Goal: Transaction & Acquisition: Subscribe to service/newsletter

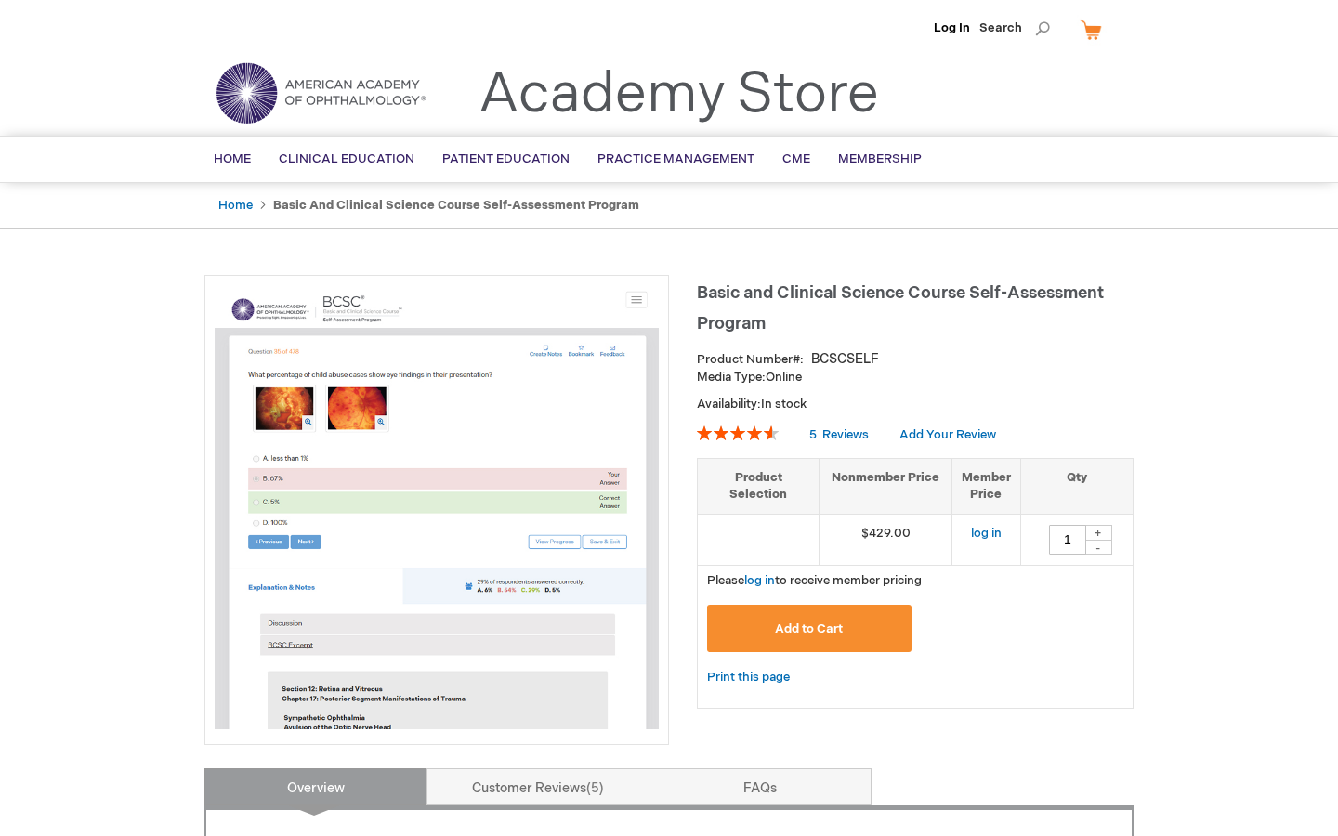
click at [235, 208] on link "Home" at bounding box center [235, 205] width 34 height 15
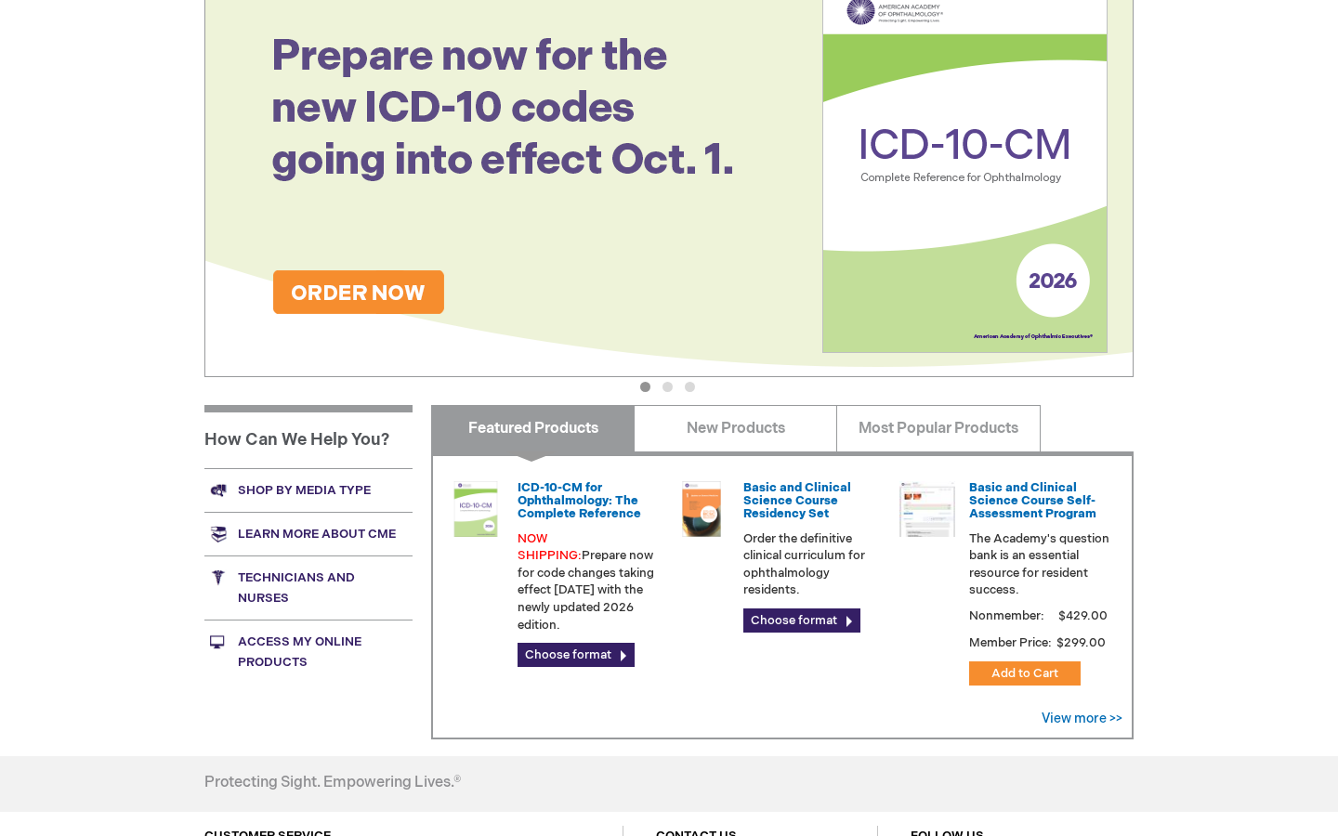
scroll to position [273, 0]
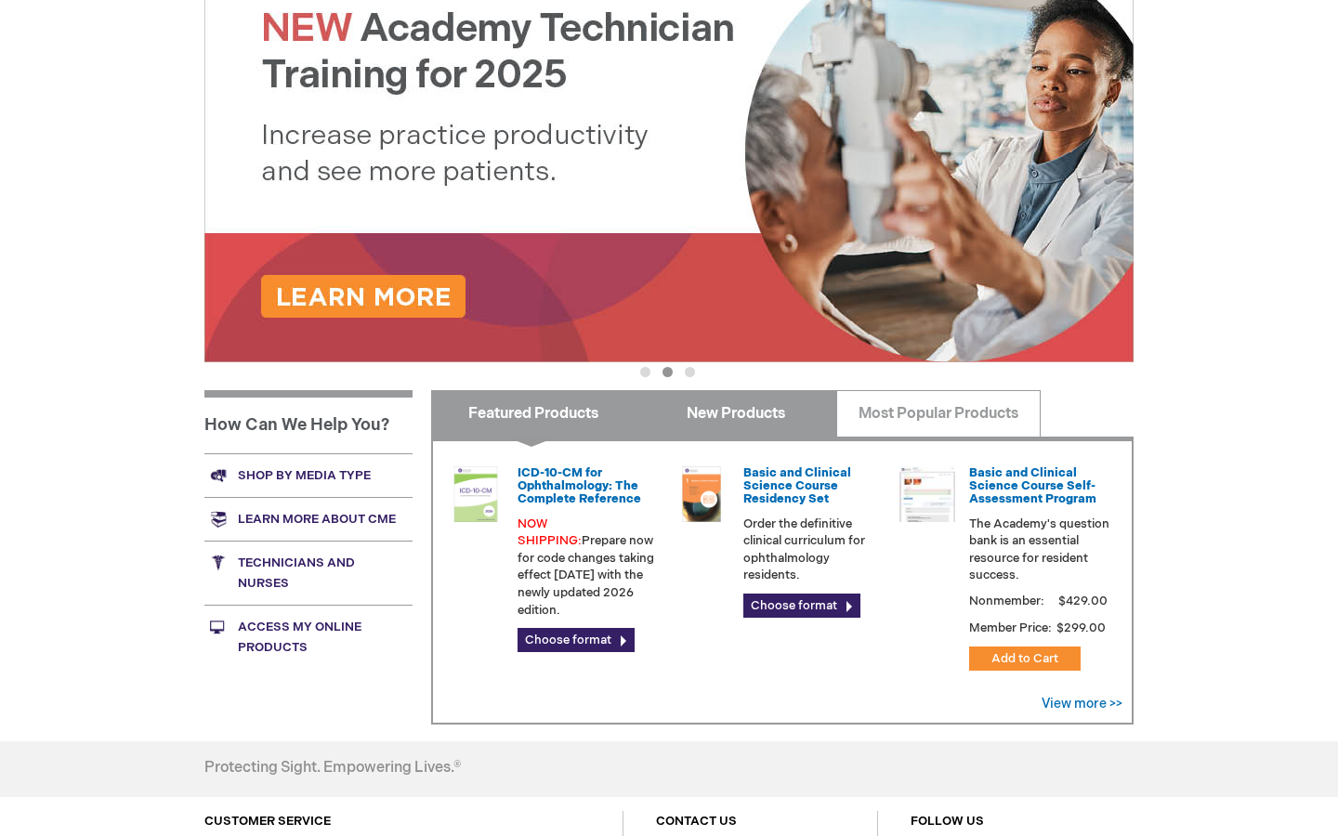
click at [768, 412] on link "New Products" at bounding box center [736, 413] width 204 height 46
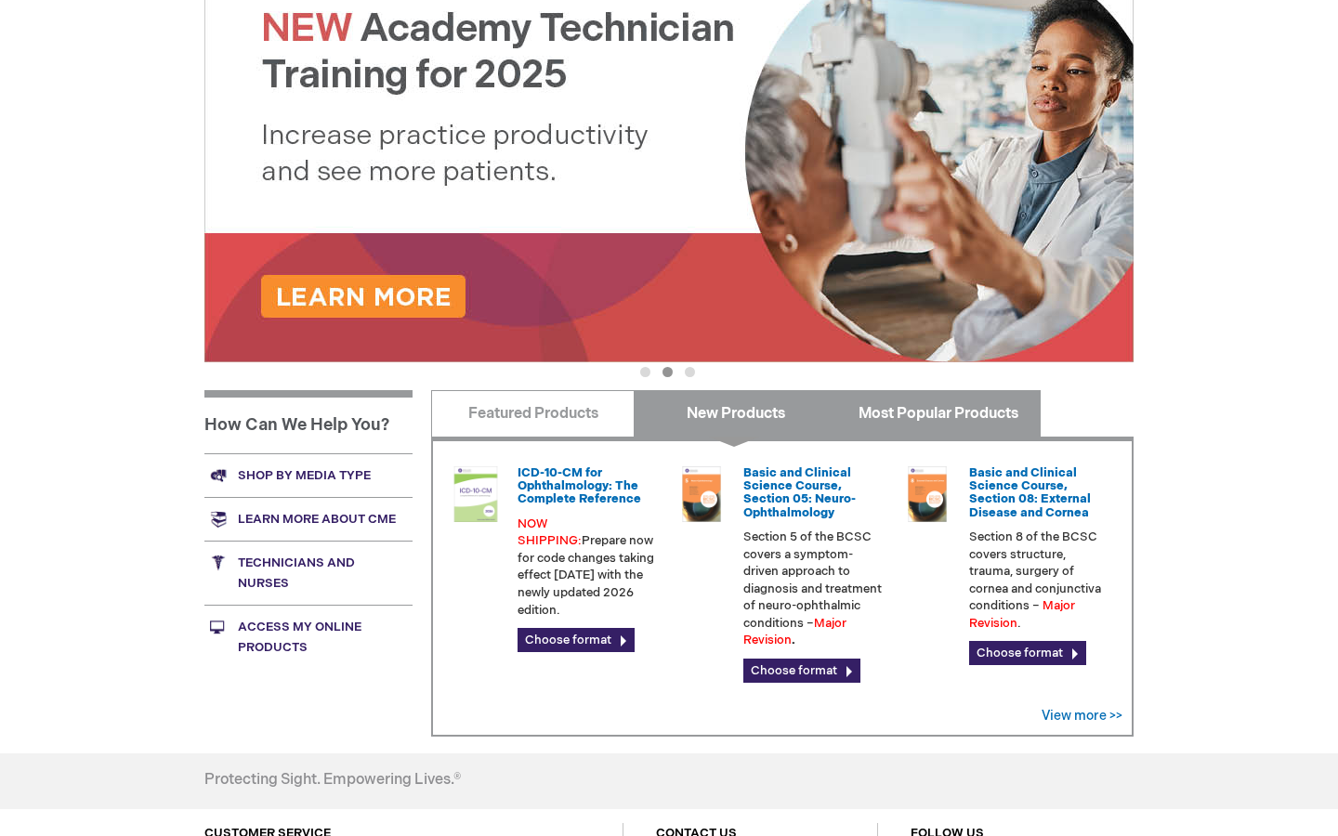
click at [899, 401] on link "Most Popular Products" at bounding box center [938, 413] width 204 height 46
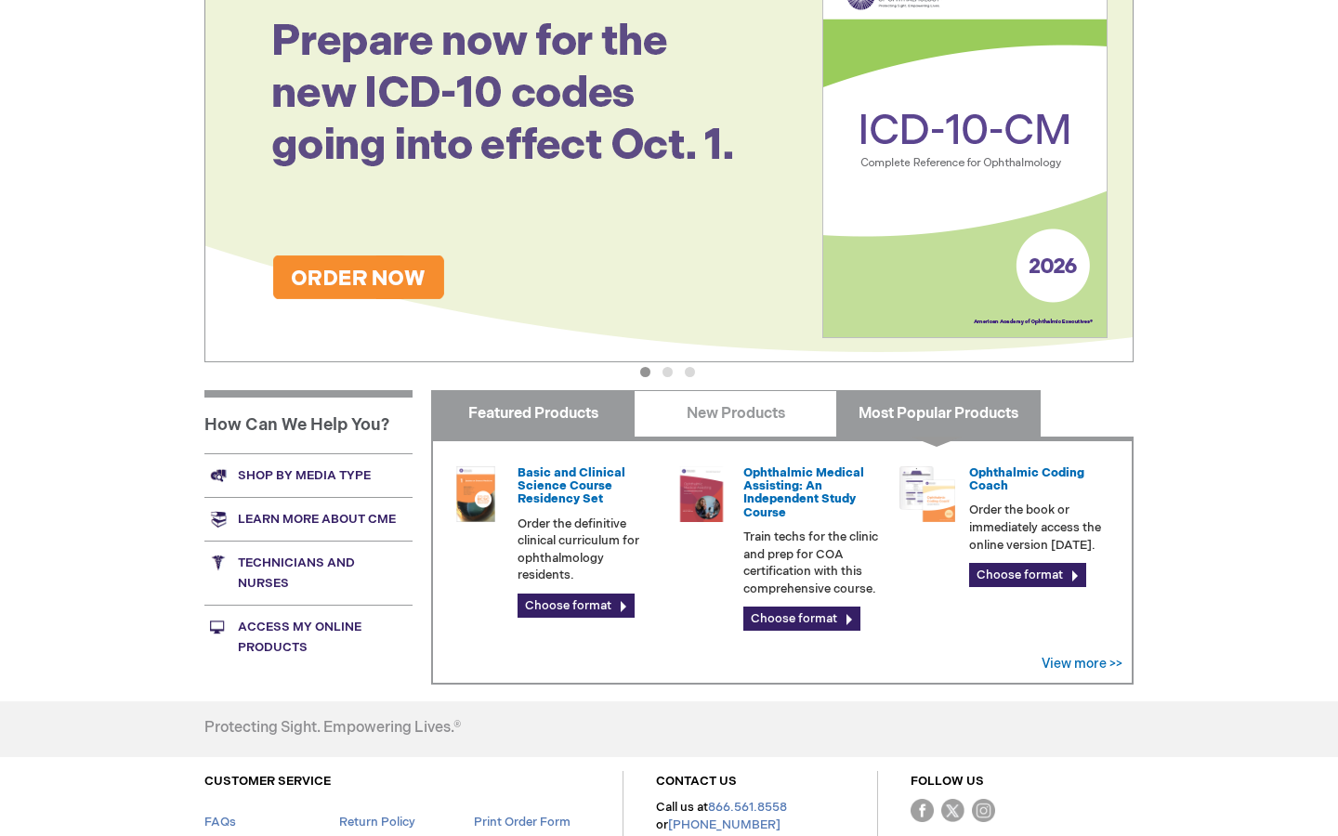
click at [550, 414] on link "Featured Products" at bounding box center [533, 413] width 204 height 46
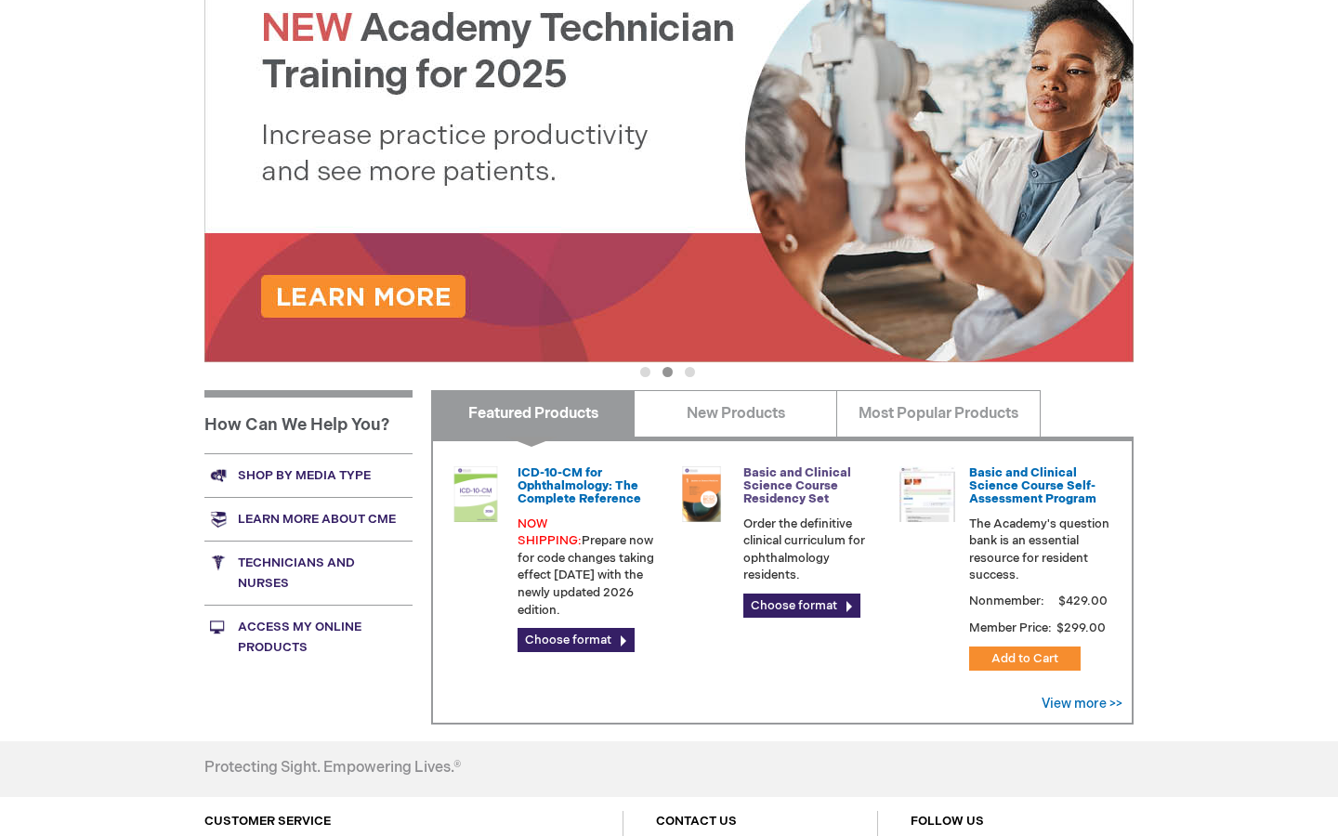
click at [774, 491] on link "Basic and Clinical Science Course Residency Set" at bounding box center [797, 487] width 108 height 42
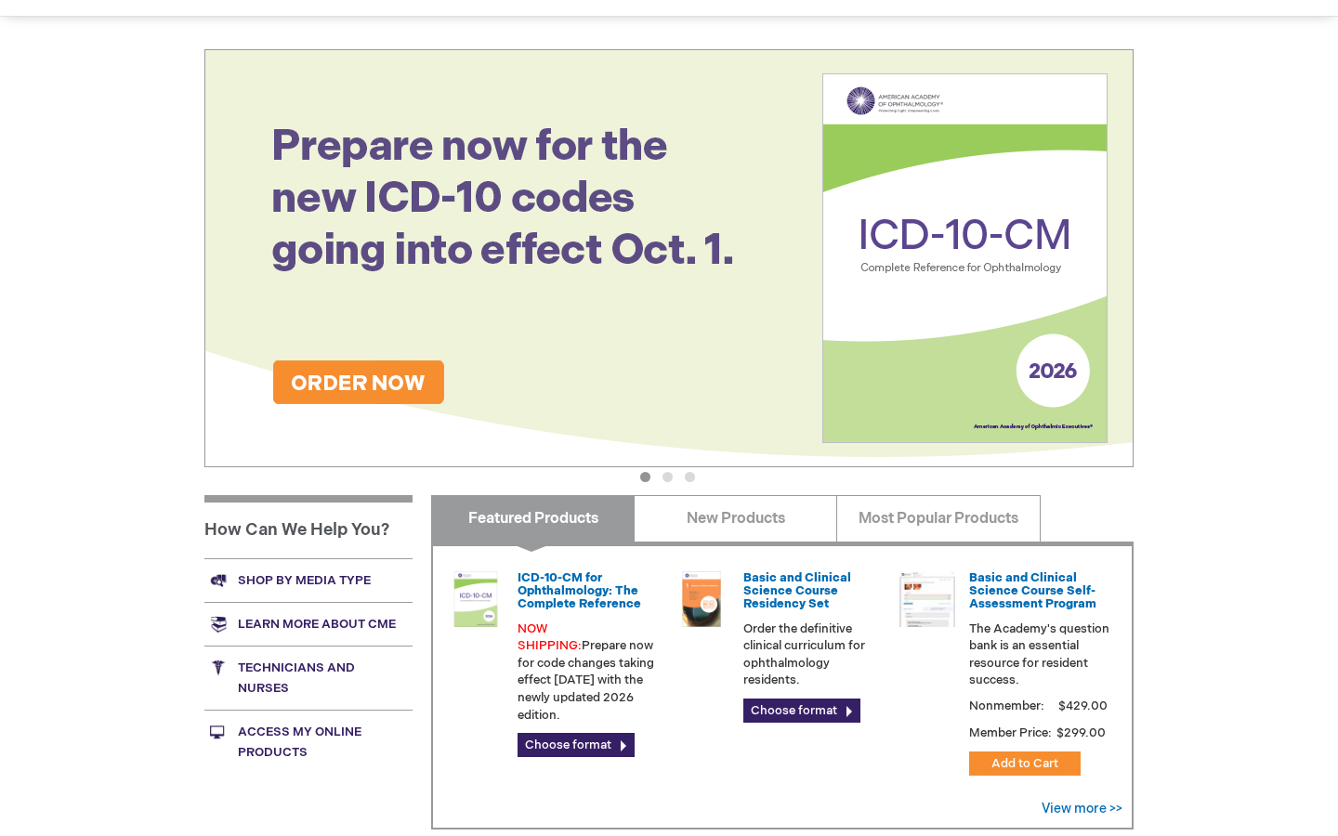
scroll to position [171, 0]
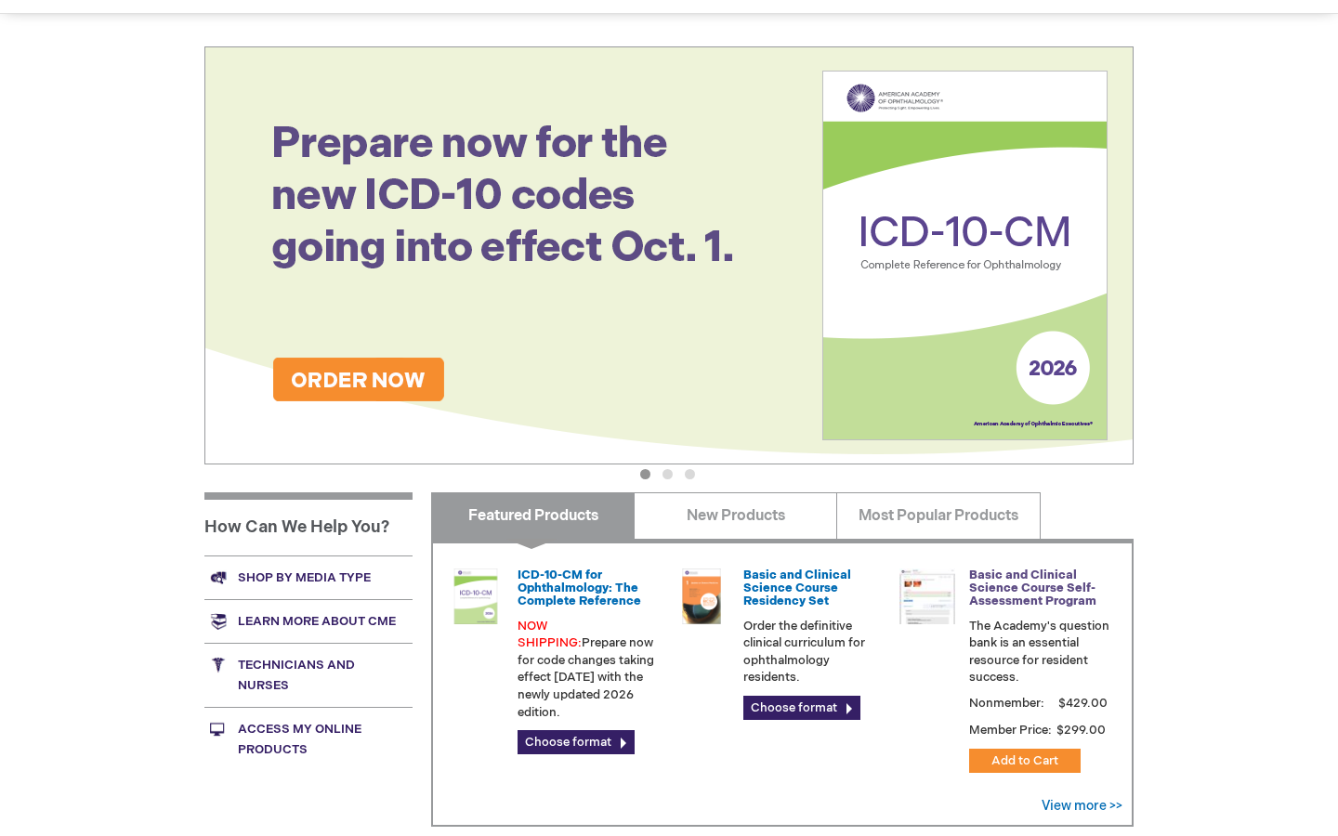
click at [1017, 599] on link "Basic and Clinical Science Course Self-Assessment Program" at bounding box center [1032, 589] width 127 height 42
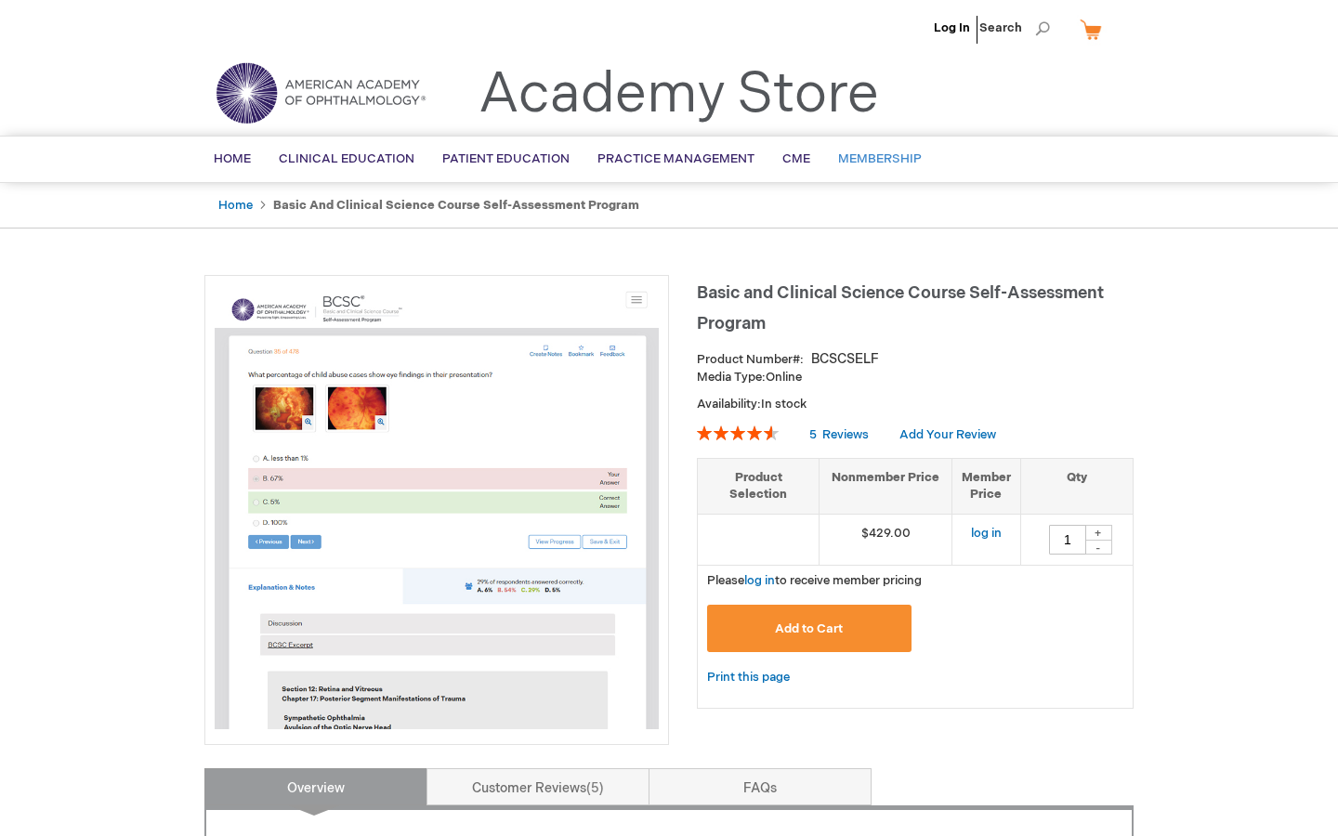
click at [874, 162] on span "Membership" at bounding box center [880, 158] width 84 height 15
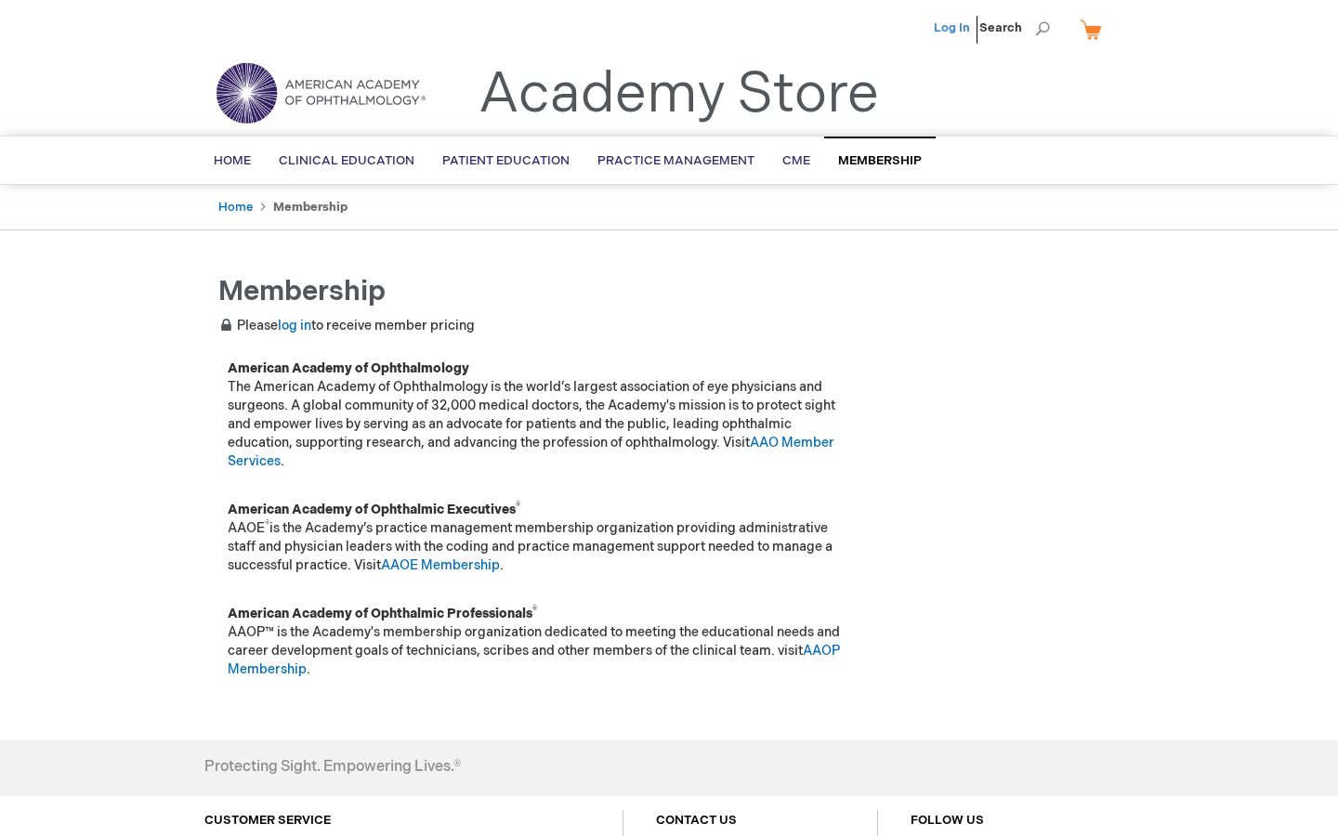
click at [954, 26] on link "Log In" at bounding box center [952, 27] width 36 height 15
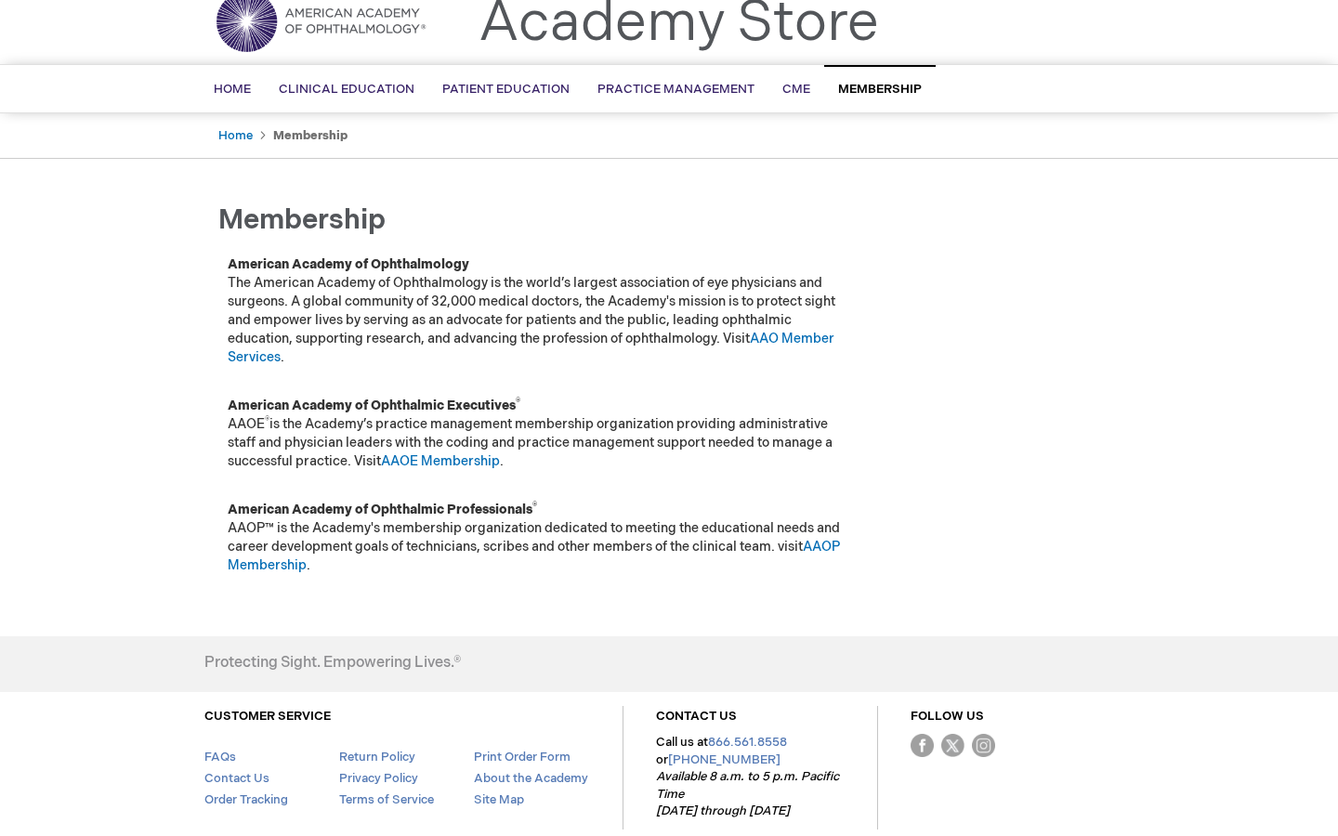
scroll to position [76, 0]
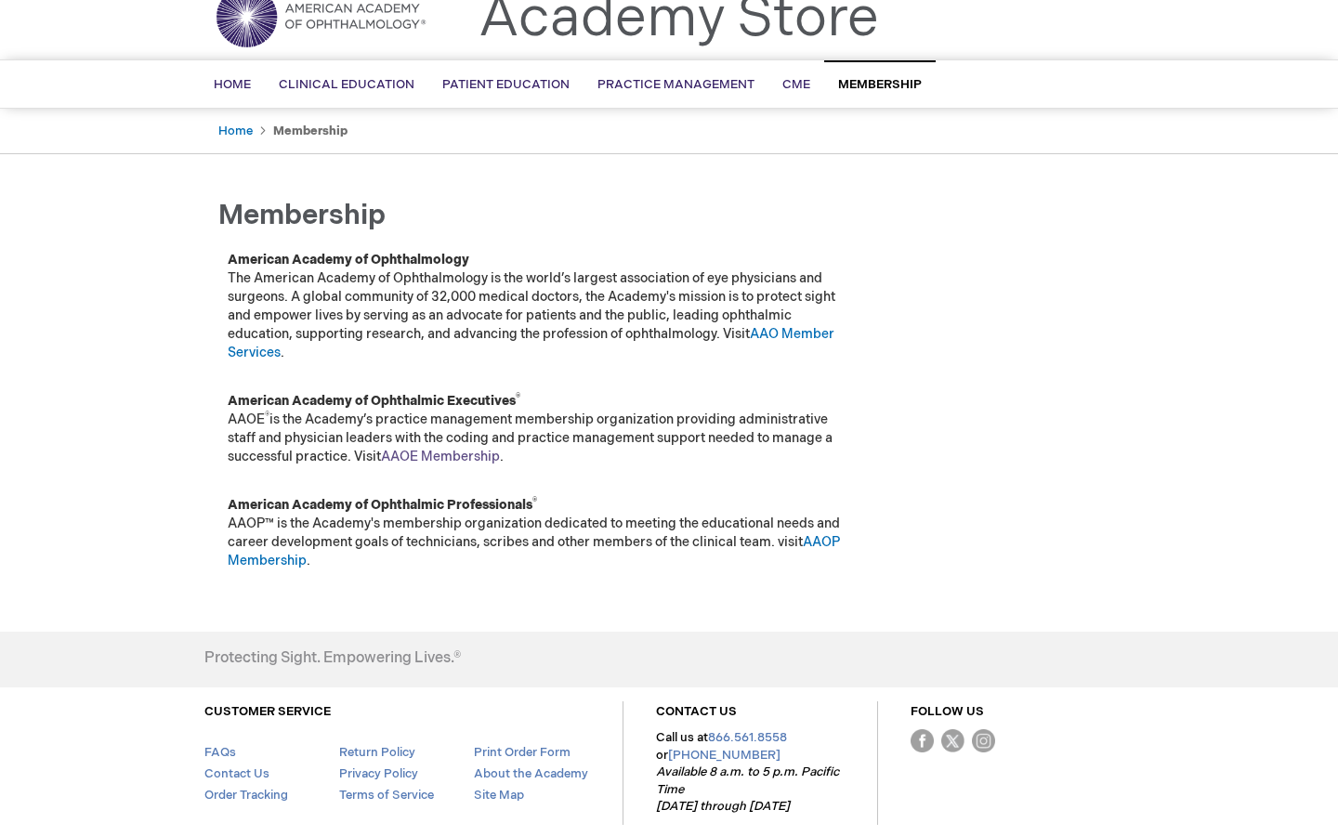
click at [434, 453] on link "AAOE Membership" at bounding box center [440, 457] width 119 height 16
